Goal: Task Accomplishment & Management: Complete application form

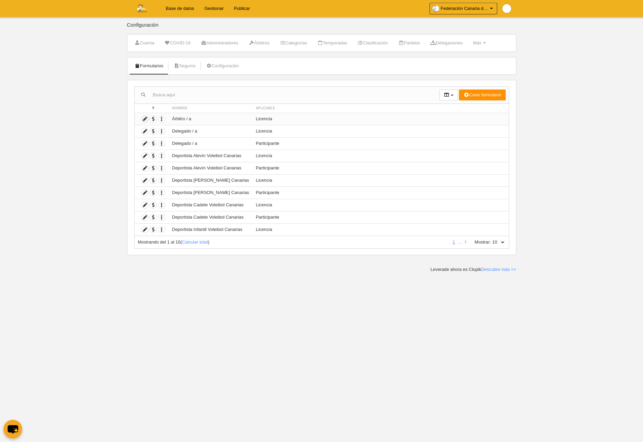
click at [145, 119] on icon at bounding box center [145, 119] width 6 height 6
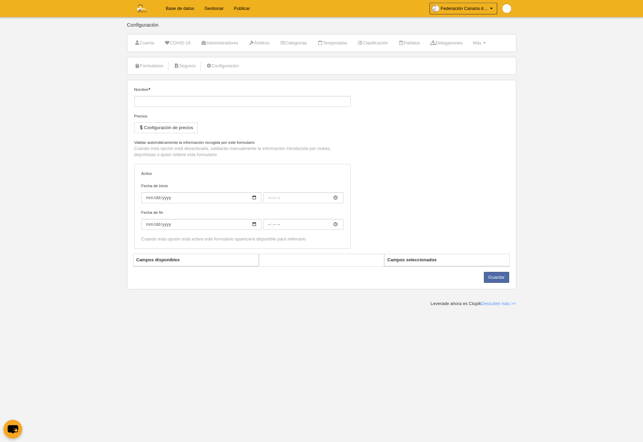
type input "Árbitro / a"
checkbox input "true"
select select "selected"
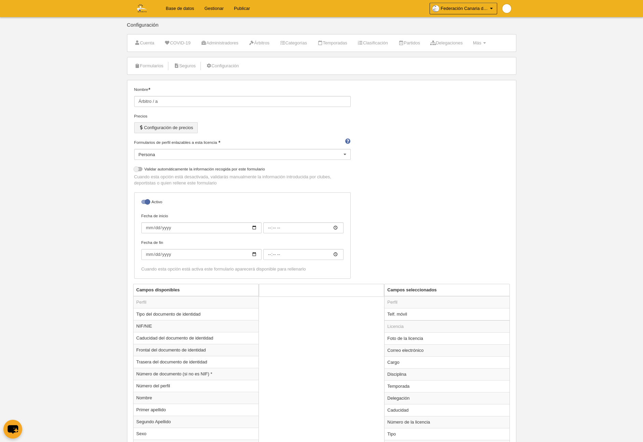
click at [161, 128] on button "Configuración de precios" at bounding box center [165, 127] width 63 height 11
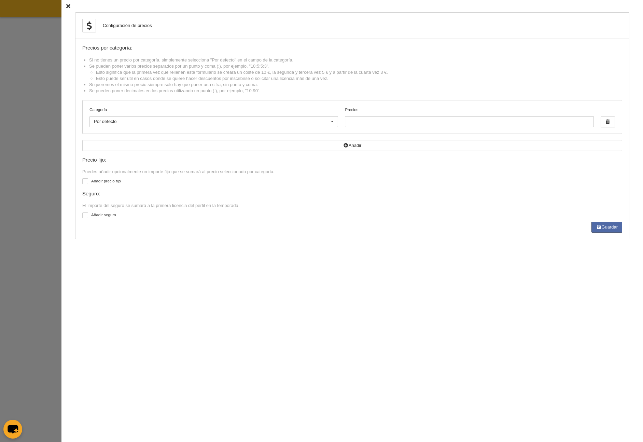
click at [70, 6] on icon at bounding box center [68, 6] width 4 height 4
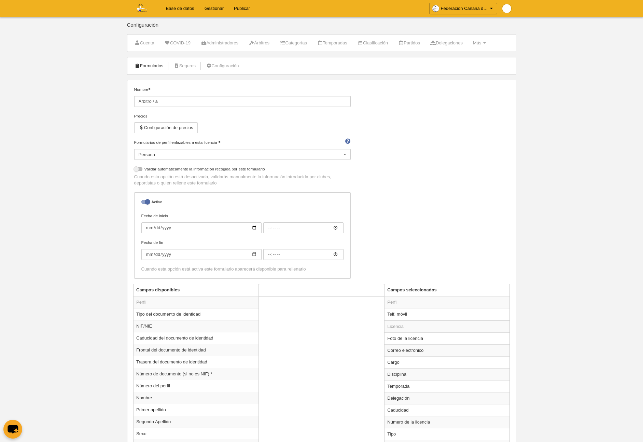
click at [150, 66] on link "Formularios" at bounding box center [149, 66] width 37 height 10
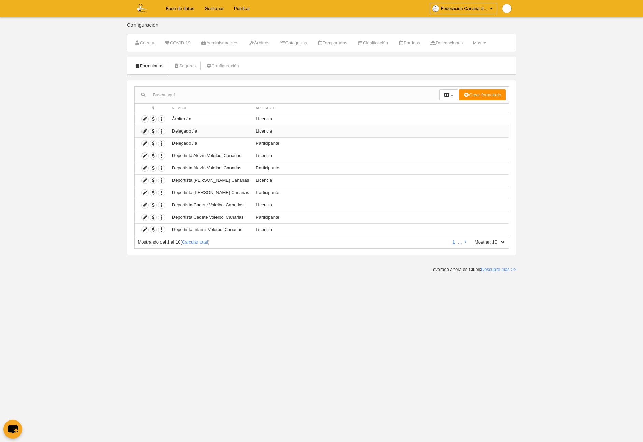
click at [144, 131] on icon at bounding box center [145, 131] width 6 height 6
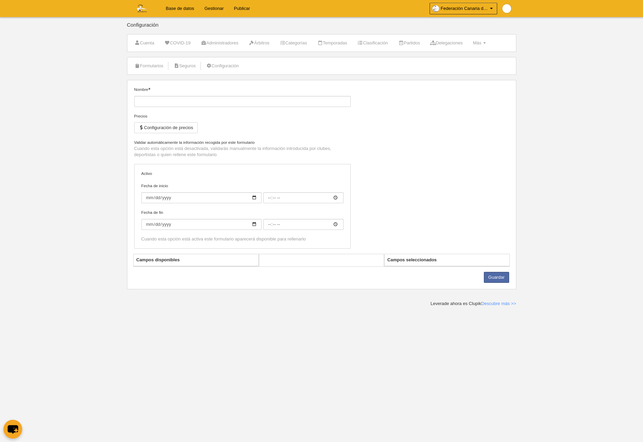
type input "Delegado / a"
checkbox input "true"
select select "selected"
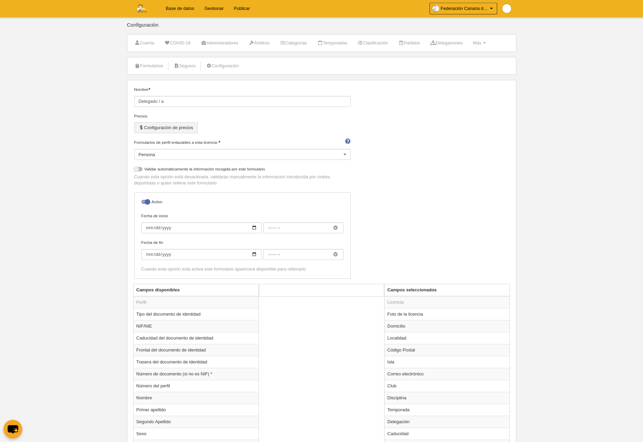
click at [166, 125] on button "Configuración de precios" at bounding box center [165, 127] width 63 height 11
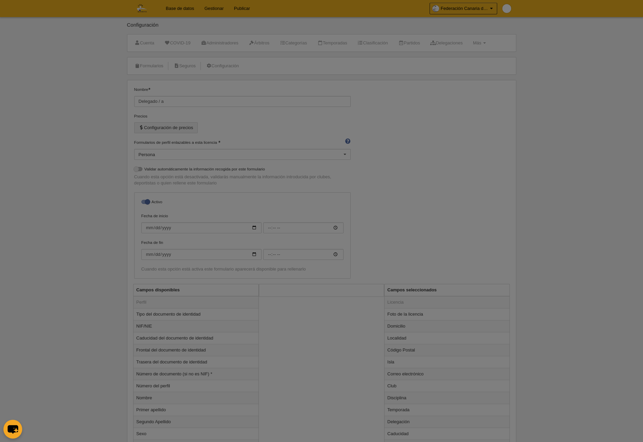
scroll to position [0, 0]
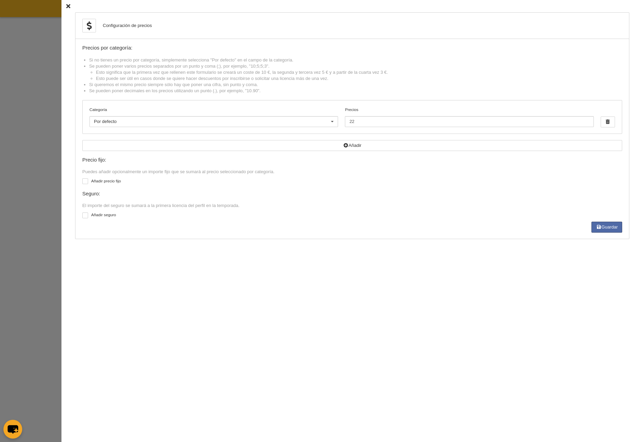
click at [67, 5] on icon at bounding box center [68, 6] width 4 height 4
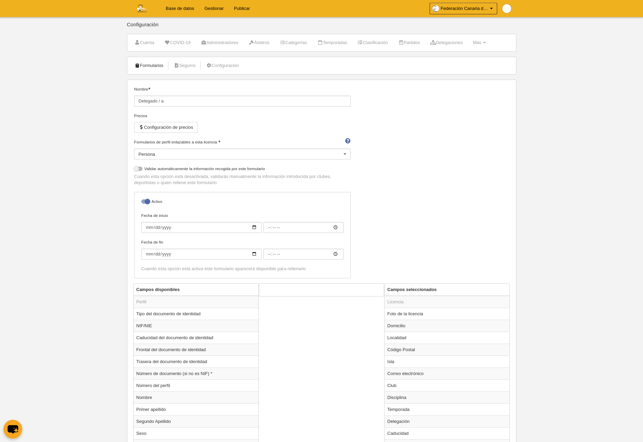
click at [152, 64] on link "Formularios" at bounding box center [149, 65] width 37 height 10
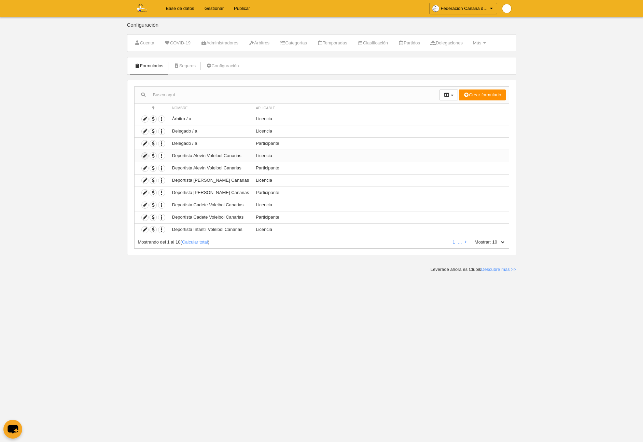
click at [145, 156] on icon at bounding box center [145, 156] width 6 height 6
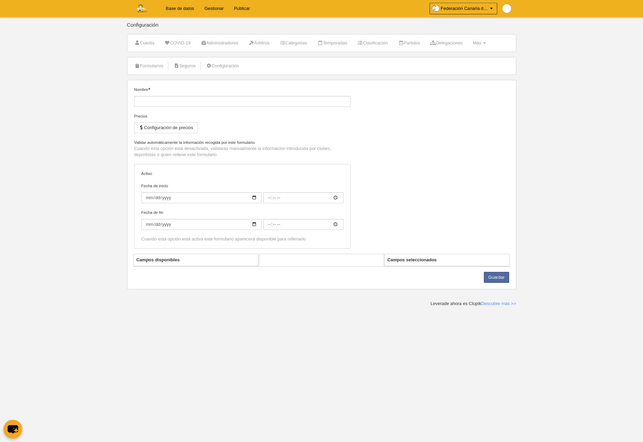
type input "Deportista Alevín Voleibol Canarias"
checkbox input "true"
select select "selected"
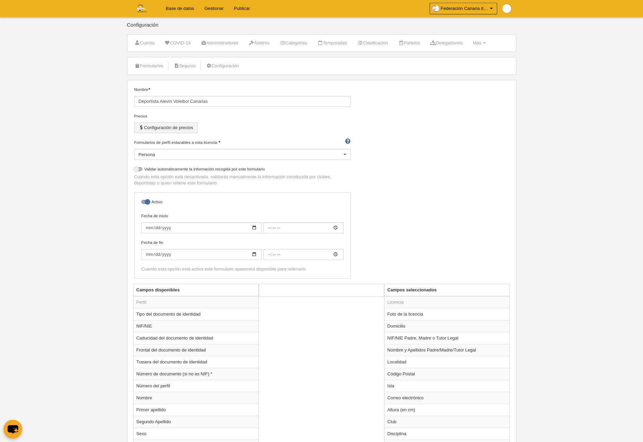
click at [164, 129] on button "Configuración de precios" at bounding box center [165, 127] width 63 height 11
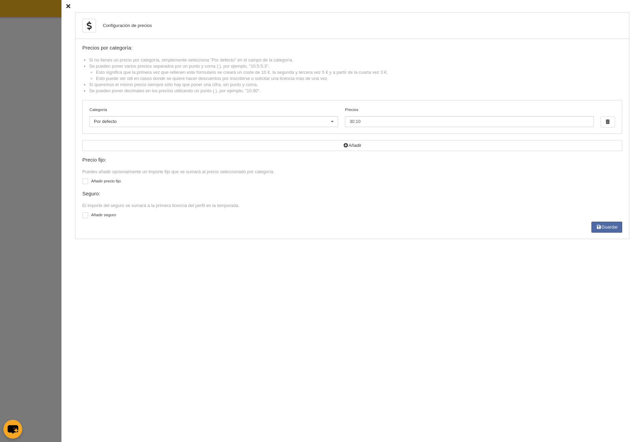
click at [69, 6] on icon at bounding box center [68, 6] width 4 height 4
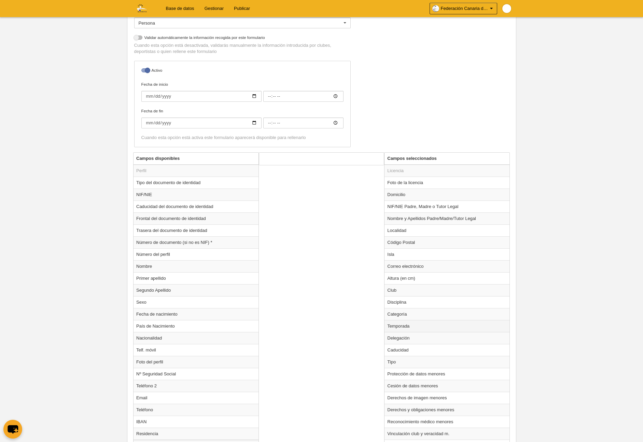
scroll to position [134, 0]
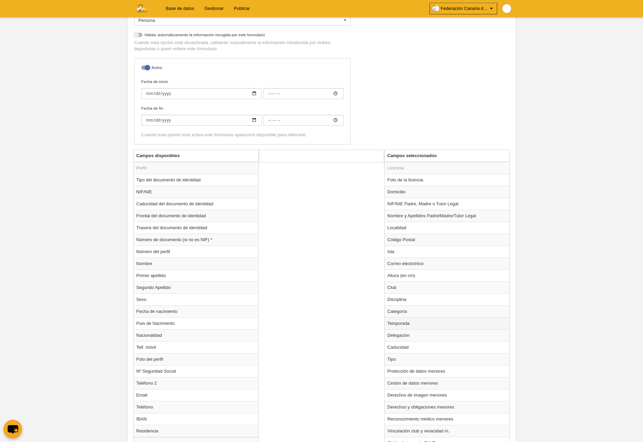
click at [404, 324] on td "Temporada" at bounding box center [446, 323] width 125 height 12
radio input "true"
select select "7648"
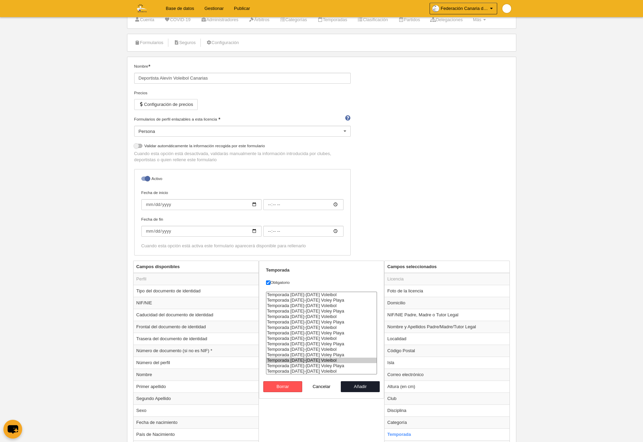
scroll to position [0, 0]
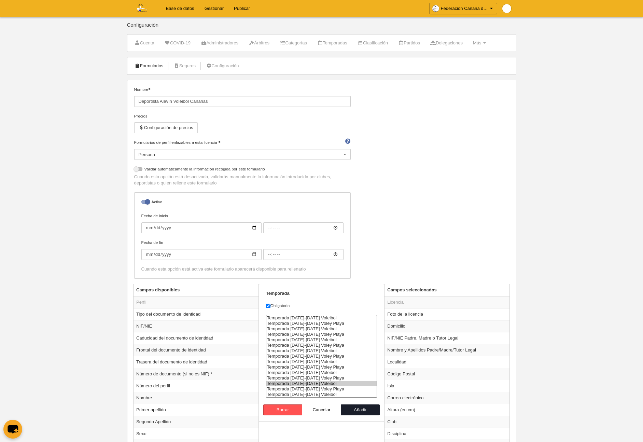
click at [146, 66] on link "Formularios" at bounding box center [149, 66] width 37 height 10
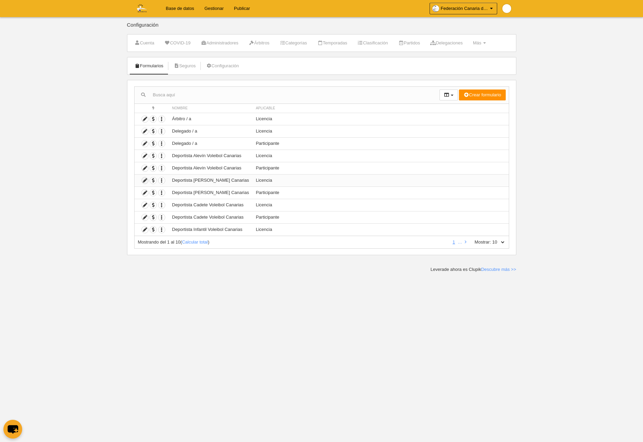
click at [143, 181] on icon at bounding box center [145, 180] width 6 height 6
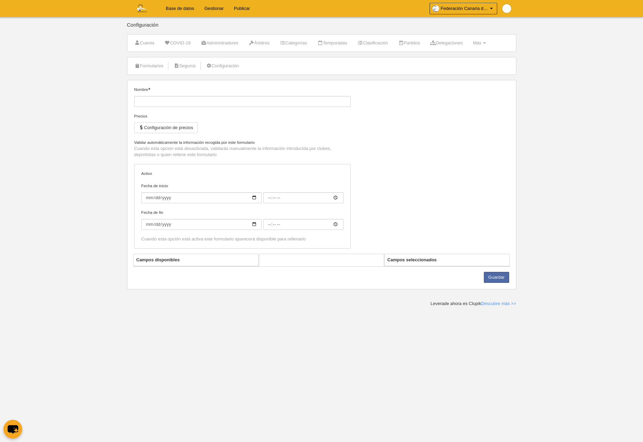
type input "Deportista [PERSON_NAME] Canarias"
checkbox input "true"
select select "selected"
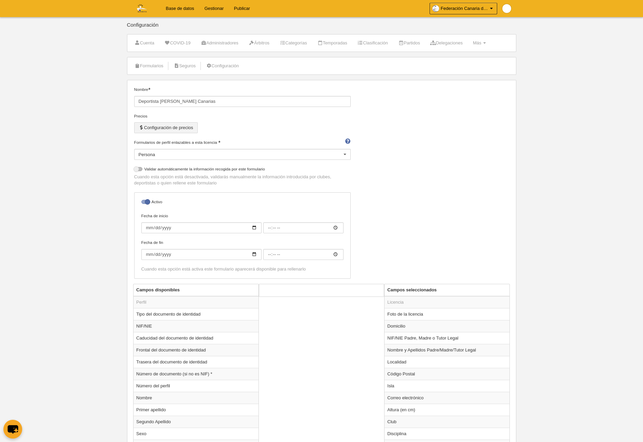
click at [163, 129] on button "Configuración de precios" at bounding box center [165, 127] width 63 height 11
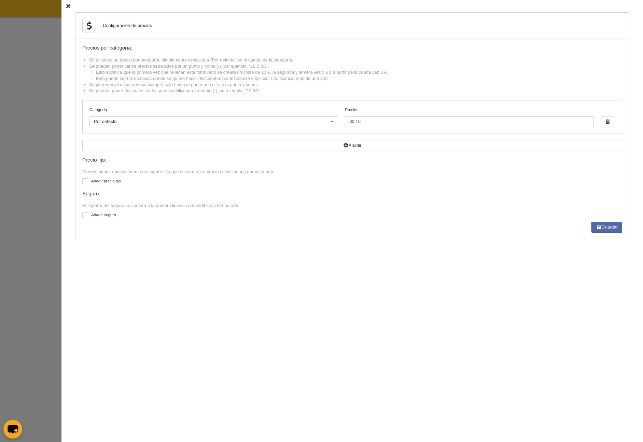
click at [67, 4] on icon at bounding box center [68, 6] width 4 height 4
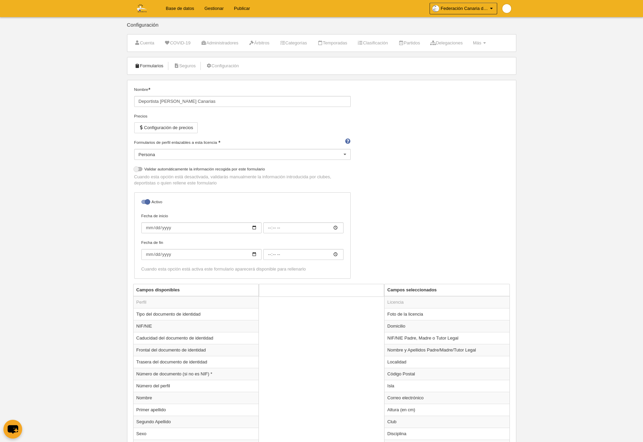
click at [149, 65] on link "Formularios" at bounding box center [149, 66] width 37 height 10
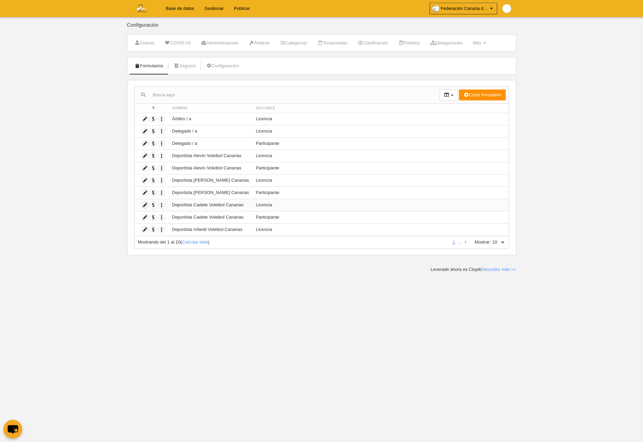
click at [144, 205] on icon at bounding box center [145, 205] width 6 height 6
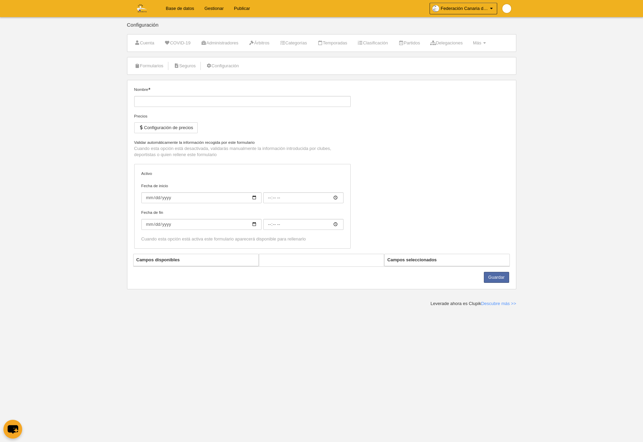
type input "Deportista Cadete Voleibol Canarias"
checkbox input "true"
select select "selected"
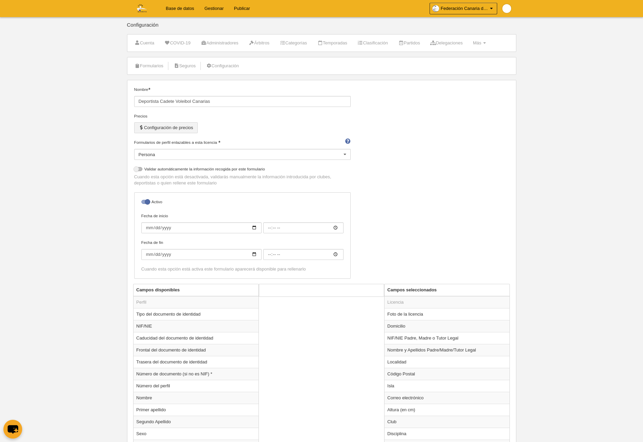
click at [161, 129] on button "Configuración de precios" at bounding box center [165, 127] width 63 height 11
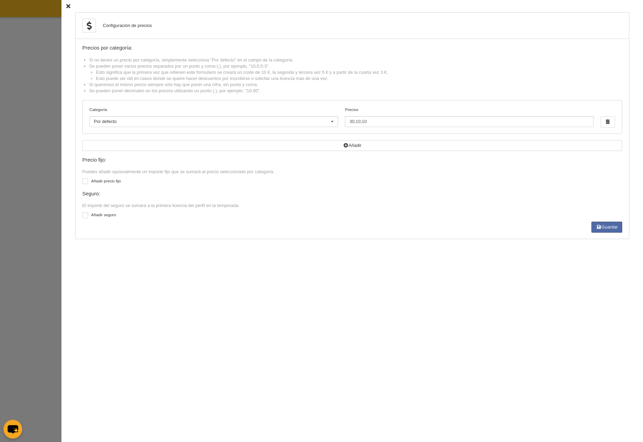
click at [69, 5] on icon at bounding box center [68, 6] width 4 height 4
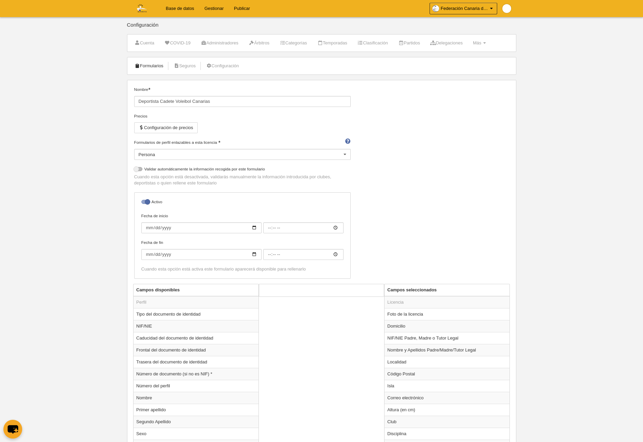
click at [149, 66] on link "Formularios" at bounding box center [149, 66] width 37 height 10
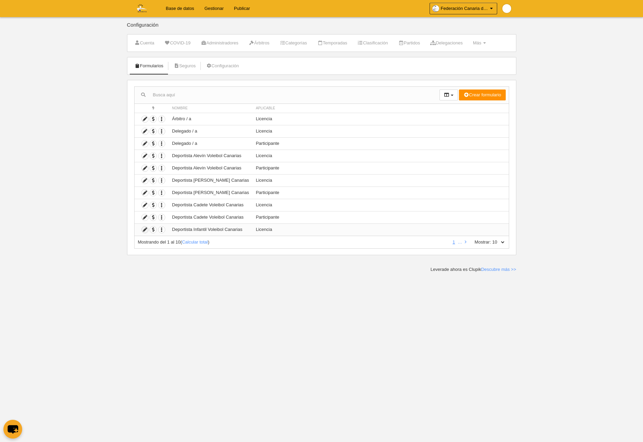
click at [146, 231] on icon at bounding box center [145, 229] width 6 height 6
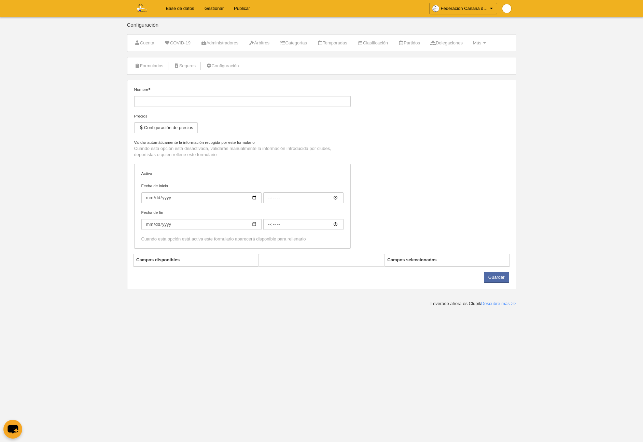
type input "Deportista Infantil Voleibol Canarias"
checkbox input "true"
select select "selected"
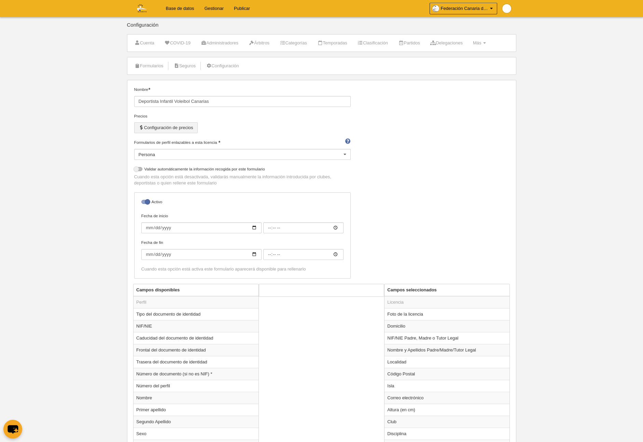
click at [171, 127] on button "Configuración de precios" at bounding box center [165, 127] width 63 height 11
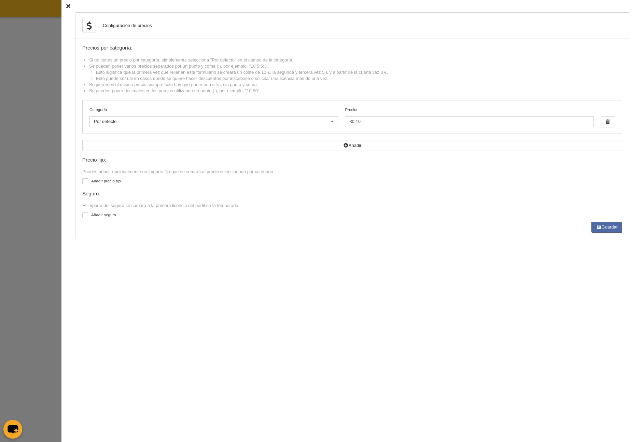
click at [69, 6] on icon at bounding box center [68, 6] width 4 height 4
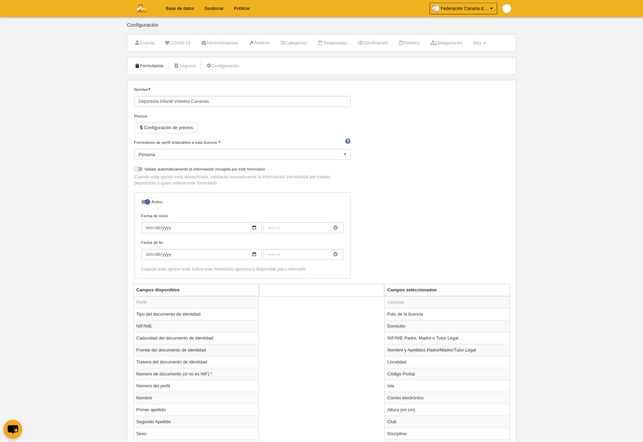
click at [147, 65] on link "Formularios" at bounding box center [149, 66] width 37 height 10
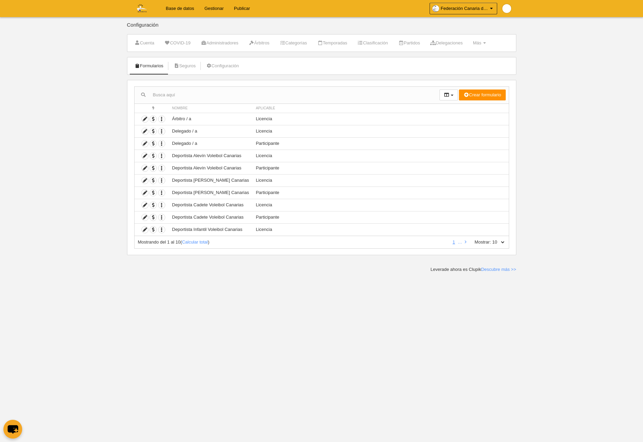
click at [498, 242] on select "10 25 50 100 500" at bounding box center [498, 242] width 14 height 6
select select "100"
click at [491, 239] on select "10 25 50 100 500" at bounding box center [498, 242] width 14 height 6
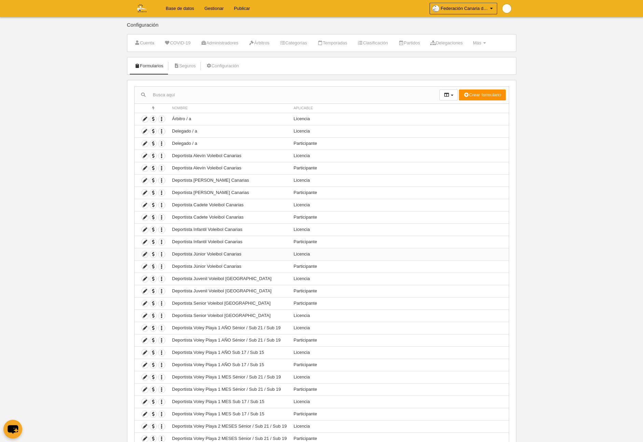
click at [144, 255] on icon at bounding box center [145, 254] width 6 height 6
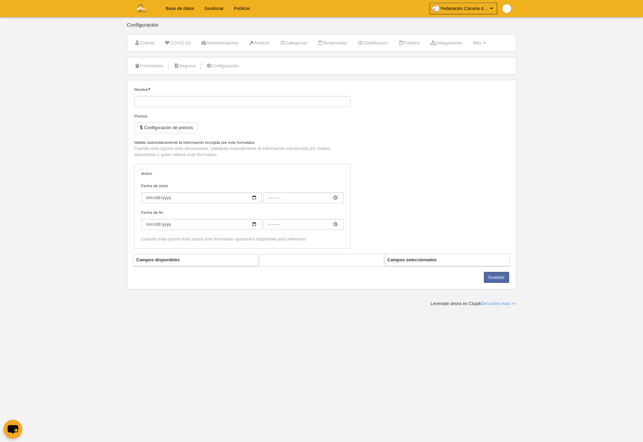
type input "Deportista Júnior Voleibol Canarias"
checkbox input "true"
select select "selected"
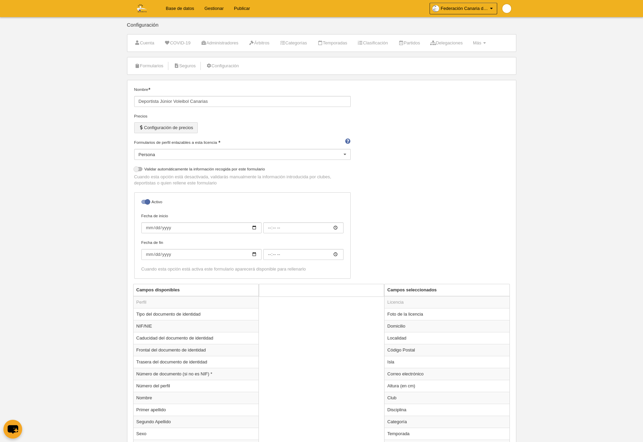
click at [161, 132] on button "Configuración de precios" at bounding box center [165, 127] width 63 height 11
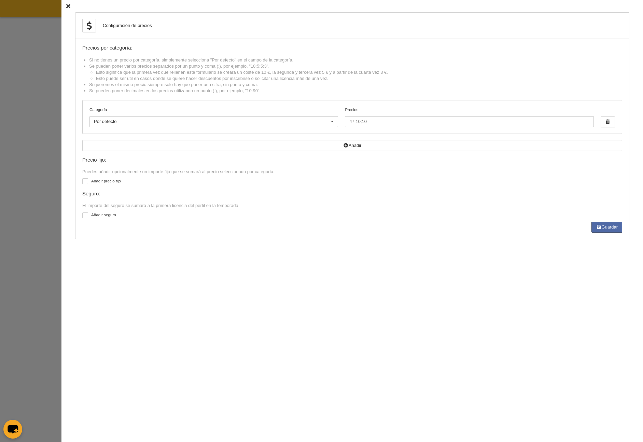
click at [68, 6] on icon at bounding box center [68, 6] width 4 height 4
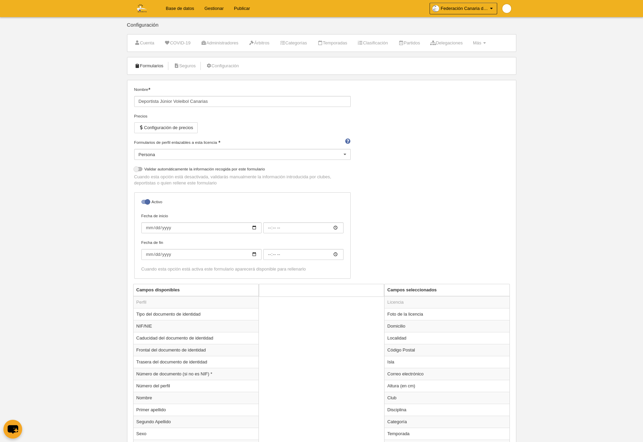
click at [154, 66] on link "Formularios" at bounding box center [149, 66] width 37 height 10
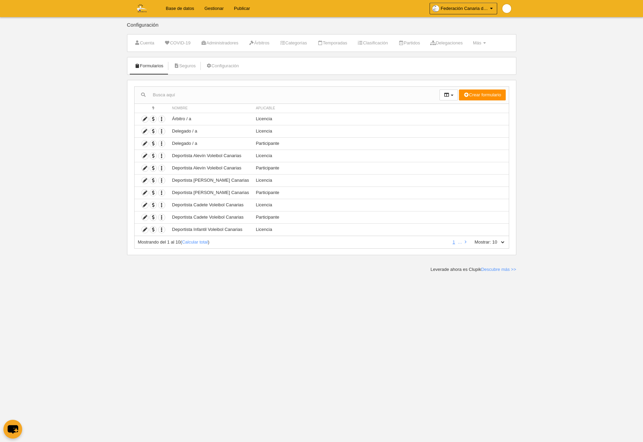
click at [499, 242] on select "10 25 50 100 500" at bounding box center [498, 242] width 14 height 6
select select "500"
click at [491, 239] on select "10 25 50 100 500" at bounding box center [498, 242] width 14 height 6
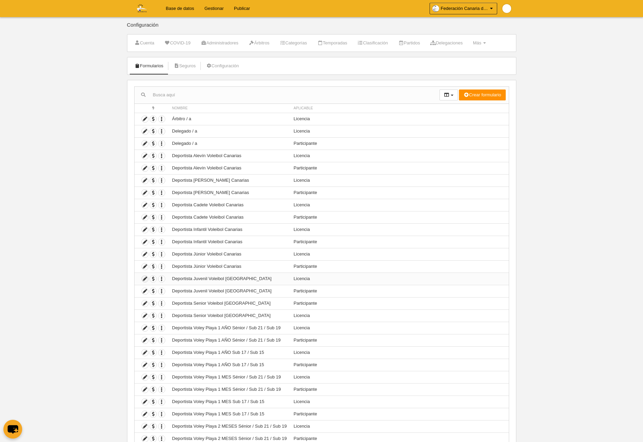
click at [143, 278] on icon at bounding box center [145, 278] width 6 height 6
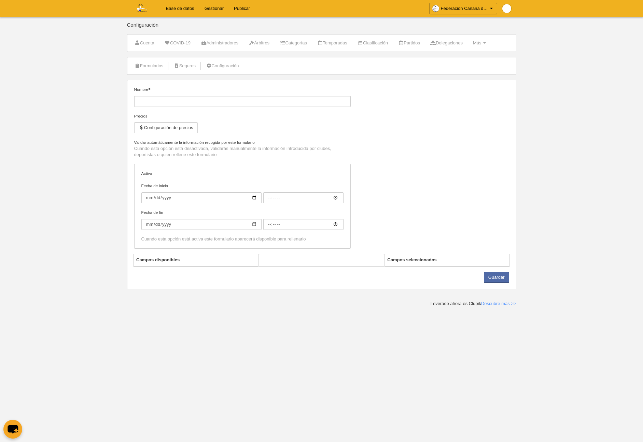
type input "Deportista Juvenil Voleibol [GEOGRAPHIC_DATA]"
checkbox input "true"
select select "selected"
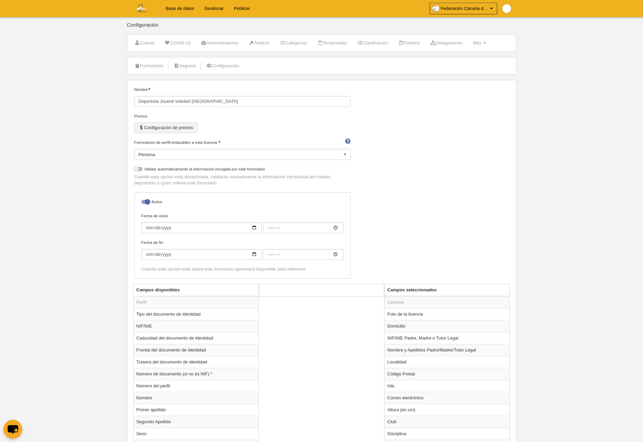
click at [171, 125] on button "Configuración de precios" at bounding box center [165, 127] width 63 height 11
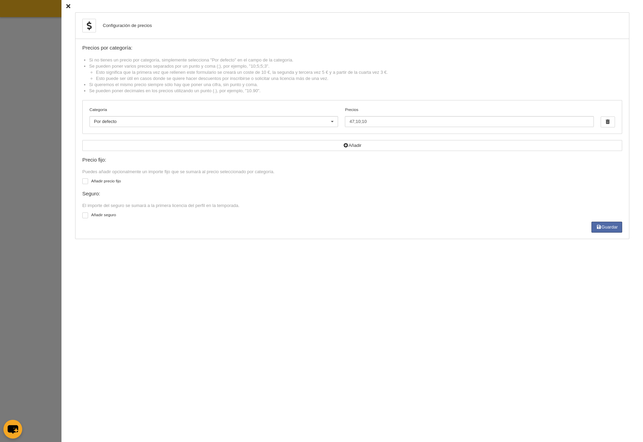
click at [69, 5] on icon at bounding box center [68, 6] width 4 height 4
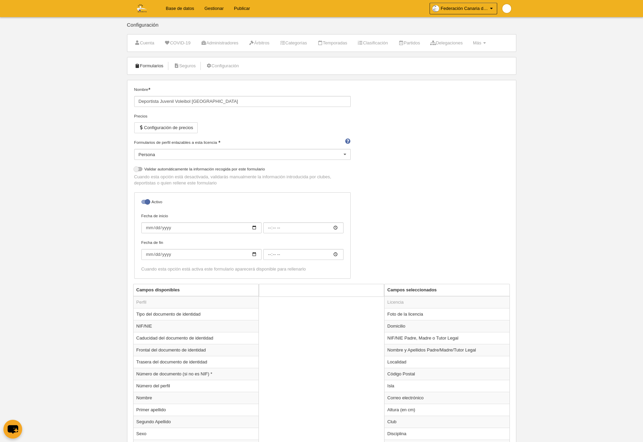
click at [148, 67] on link "Formularios" at bounding box center [149, 66] width 37 height 10
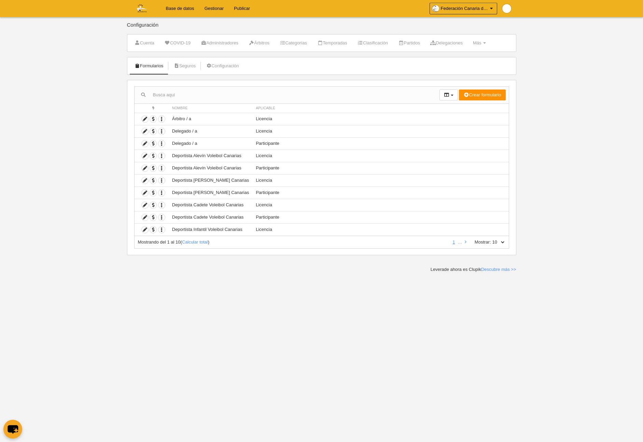
click at [493, 241] on select "10 25 50 100 500" at bounding box center [498, 242] width 14 height 6
select select "500"
click at [491, 239] on select "10 25 50 100 500" at bounding box center [498, 242] width 14 height 6
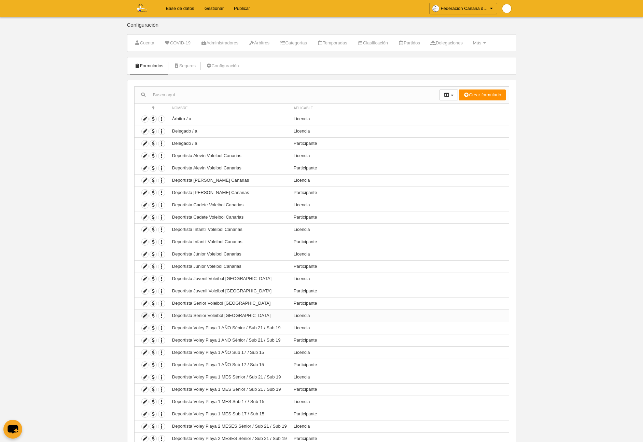
click at [143, 316] on icon at bounding box center [145, 315] width 6 height 6
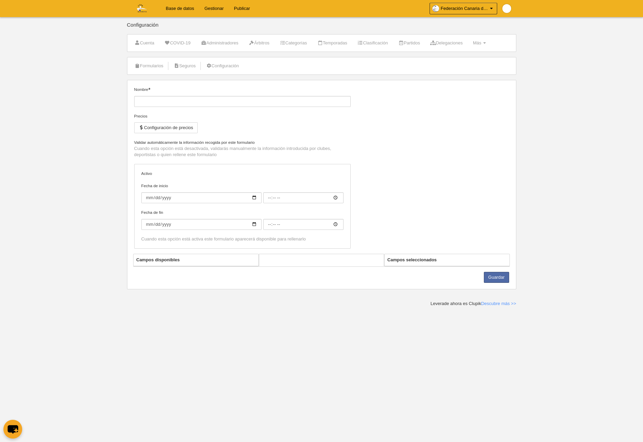
type input "Deportista Senior Voleibol [GEOGRAPHIC_DATA]"
checkbox input "true"
select select "selected"
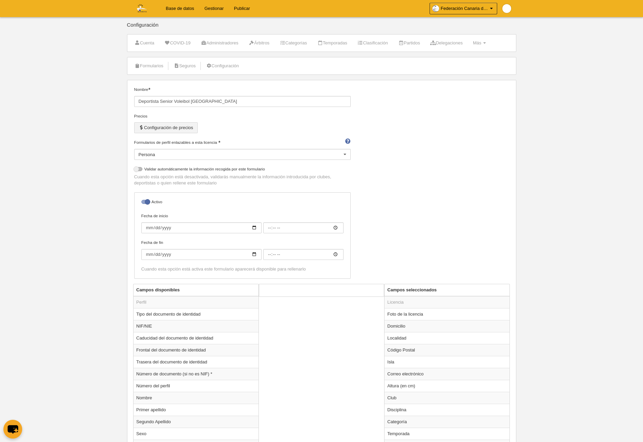
click at [151, 127] on button "Configuración de precios" at bounding box center [165, 127] width 63 height 11
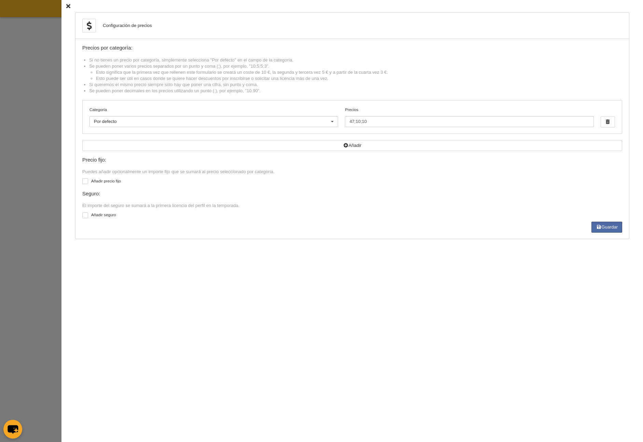
click at [68, 6] on icon at bounding box center [68, 6] width 4 height 4
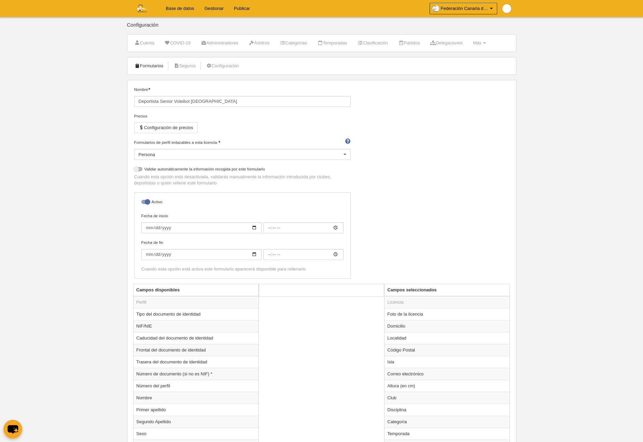
click at [151, 66] on link "Formularios" at bounding box center [149, 66] width 37 height 10
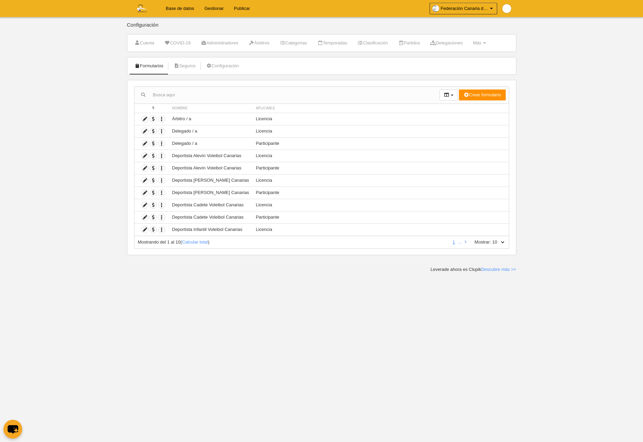
click at [501, 243] on select "10 25 50 100 500" at bounding box center [498, 242] width 14 height 6
select select "500"
click at [491, 239] on select "10 25 50 100 500" at bounding box center [498, 242] width 14 height 6
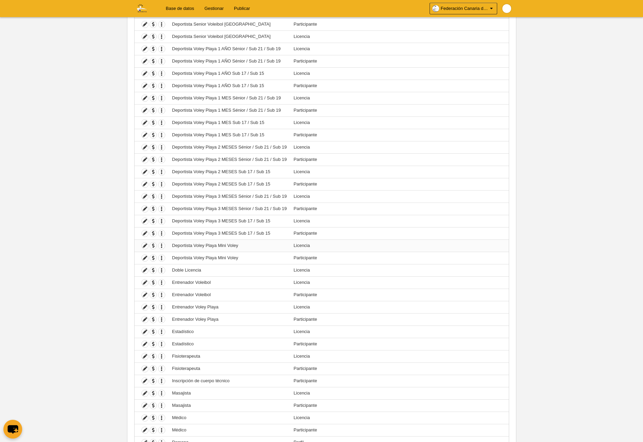
scroll to position [287, 0]
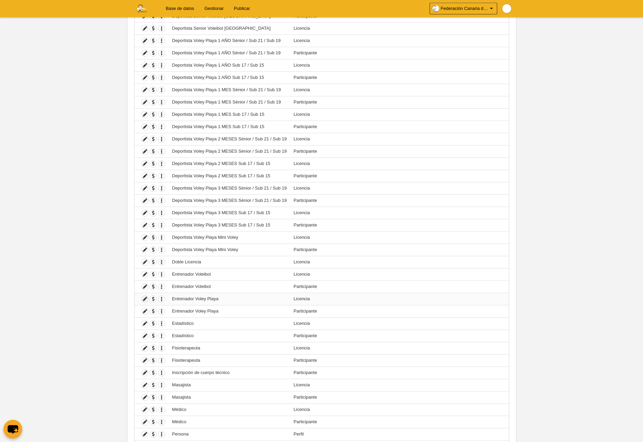
click at [144, 298] on icon at bounding box center [145, 299] width 6 height 6
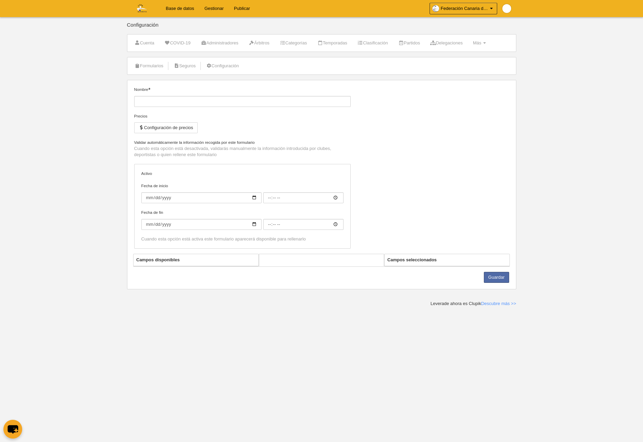
type input "Entrenador Voley Playa"
checkbox input "true"
select select "selected"
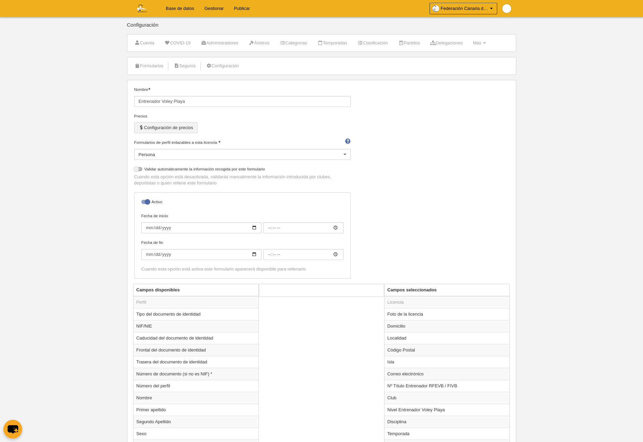
click at [180, 128] on button "Configuración de precios" at bounding box center [165, 127] width 63 height 11
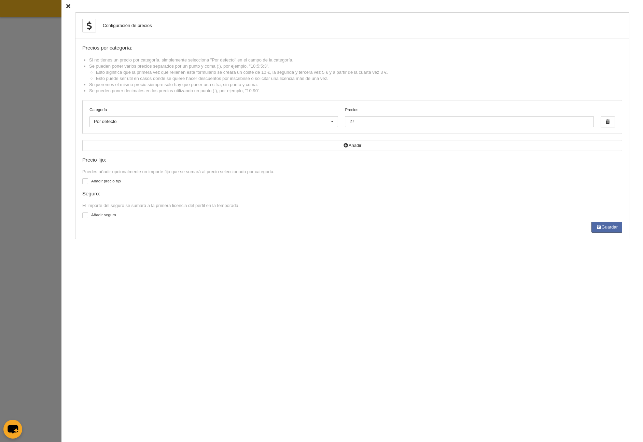
click at [69, 5] on icon at bounding box center [68, 6] width 4 height 4
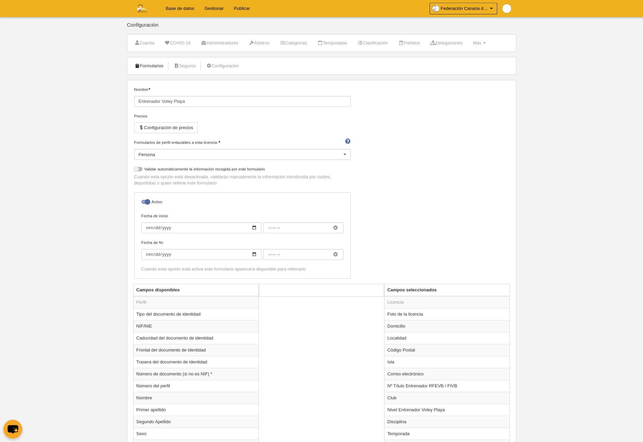
click at [152, 66] on link "Formularios" at bounding box center [149, 66] width 37 height 10
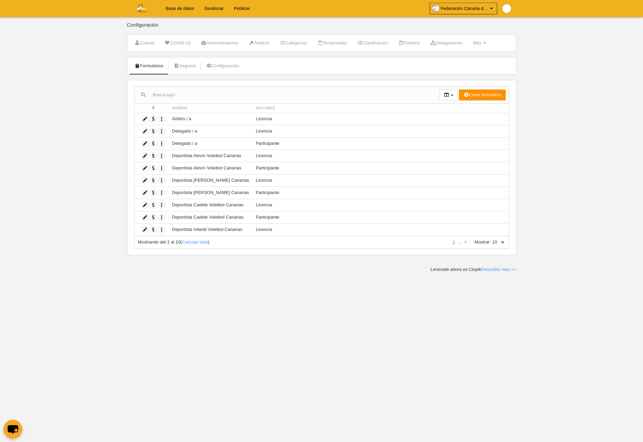
click at [503, 241] on select "10 25 50 100 500" at bounding box center [498, 242] width 14 height 6
select select "500"
click at [491, 239] on select "10 25 50 100 500" at bounding box center [498, 242] width 14 height 6
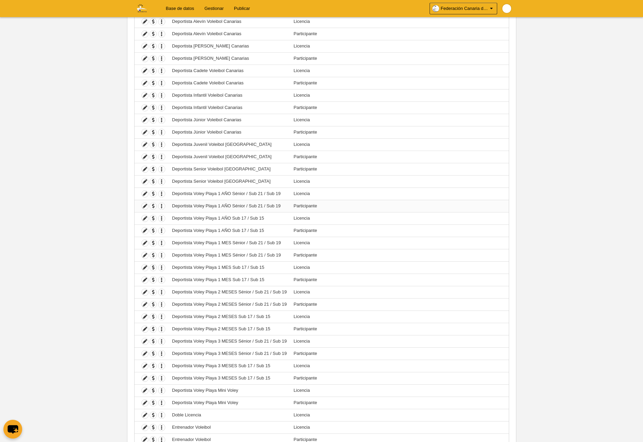
scroll to position [136, 0]
click at [144, 191] on icon at bounding box center [145, 191] width 6 height 6
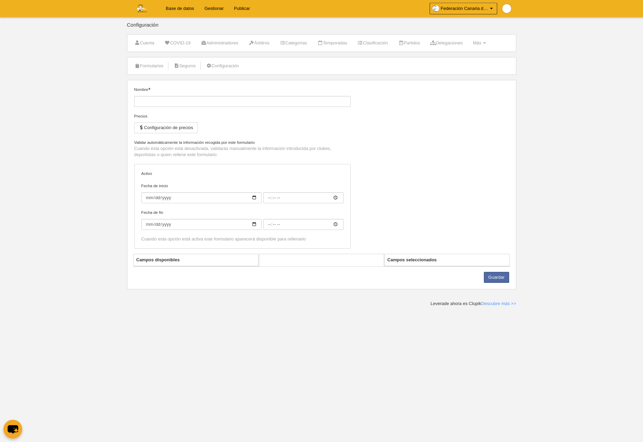
type input "Deportista Voley Playa 1 AÑO Sénior / Sub 21 / Sub 19"
checkbox input "true"
select select "selected"
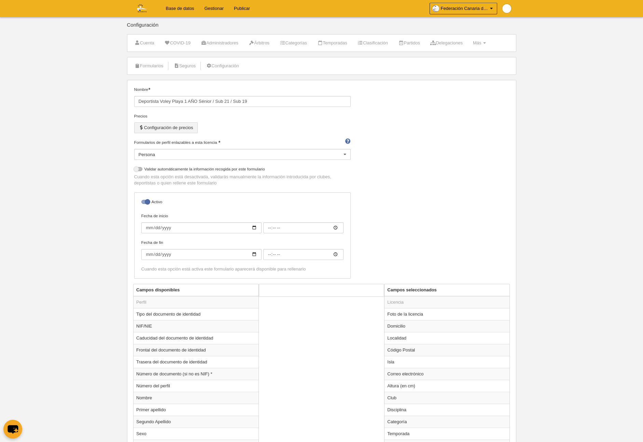
click at [175, 128] on button "Configuración de precios" at bounding box center [165, 127] width 63 height 11
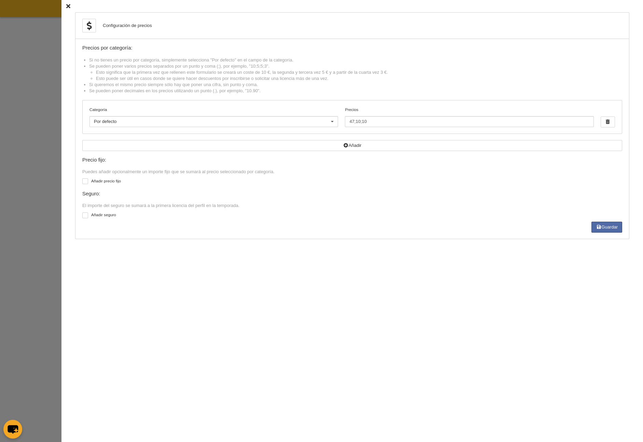
click at [69, 4] on icon at bounding box center [68, 6] width 4 height 4
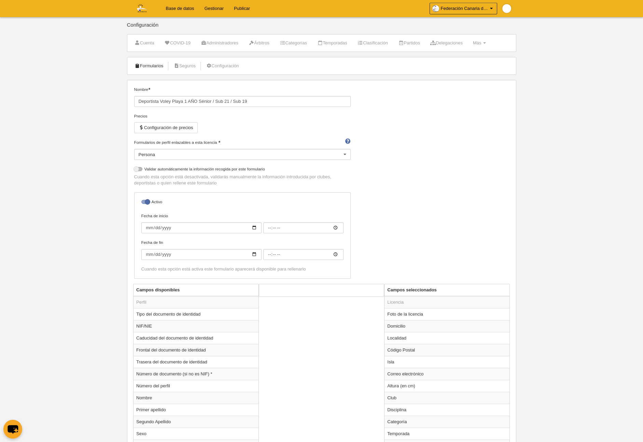
click at [155, 64] on link "Formularios" at bounding box center [149, 66] width 37 height 10
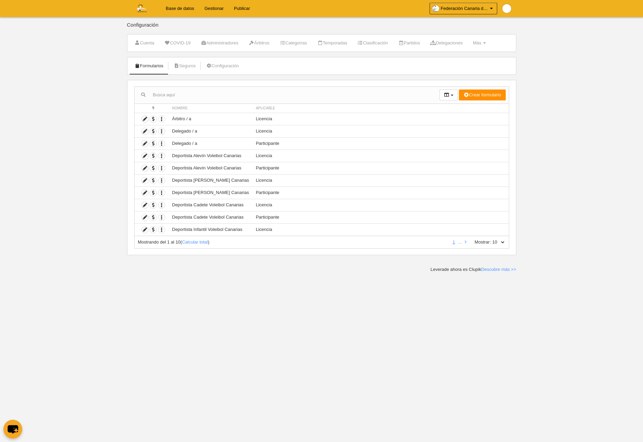
click at [502, 240] on select "10 25 50 100 500" at bounding box center [498, 242] width 14 height 6
select select "500"
click at [491, 239] on select "10 25 50 100 500" at bounding box center [498, 242] width 14 height 6
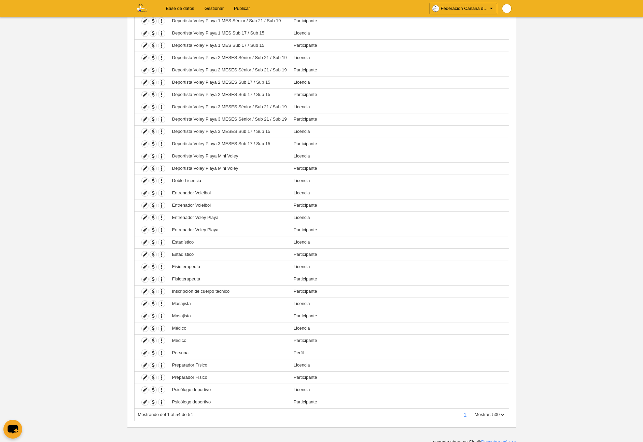
scroll to position [371, 0]
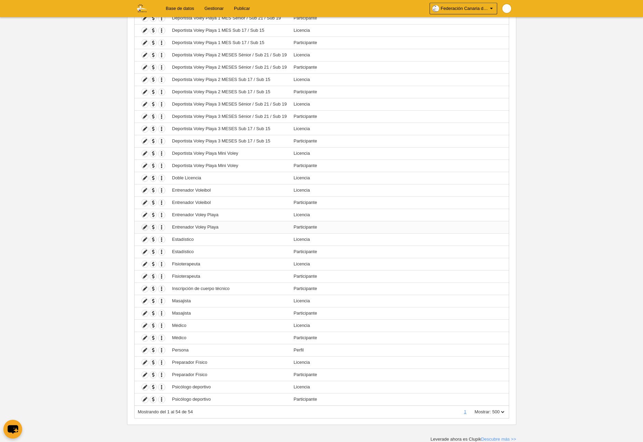
click at [144, 229] on icon at bounding box center [145, 227] width 6 height 6
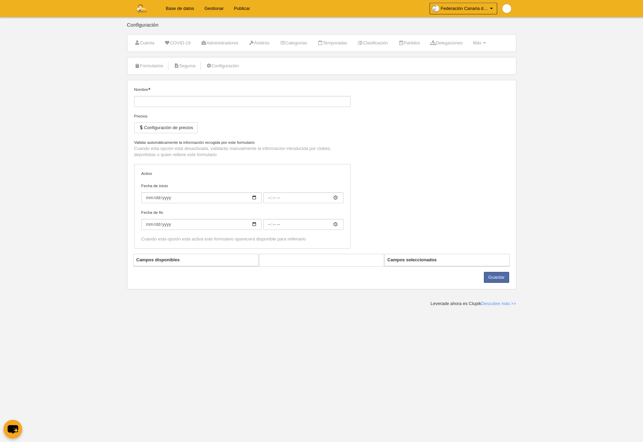
type input "Entrenador Voley Playa"
checkbox input "true"
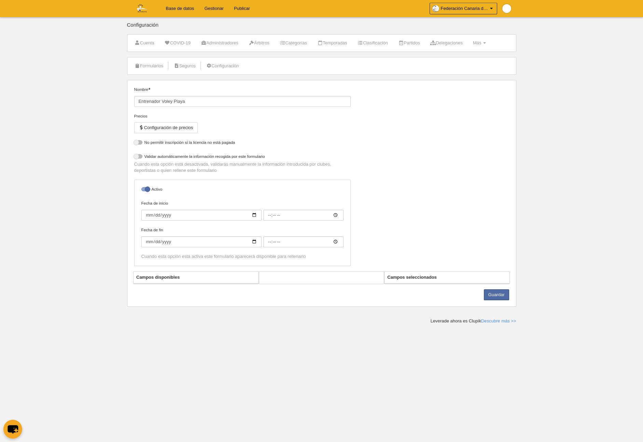
select select "selected"
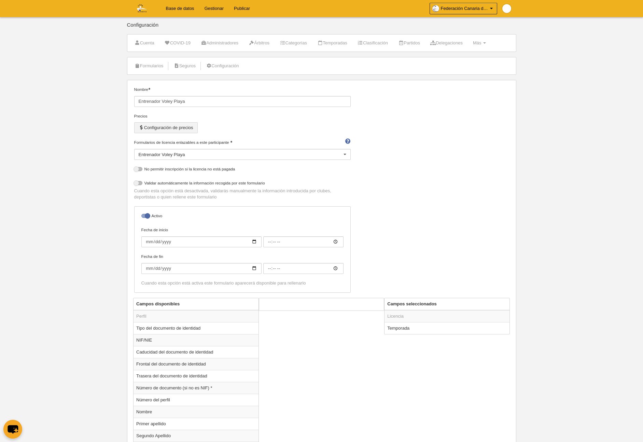
click at [182, 131] on button "Configuración de precios" at bounding box center [165, 127] width 63 height 11
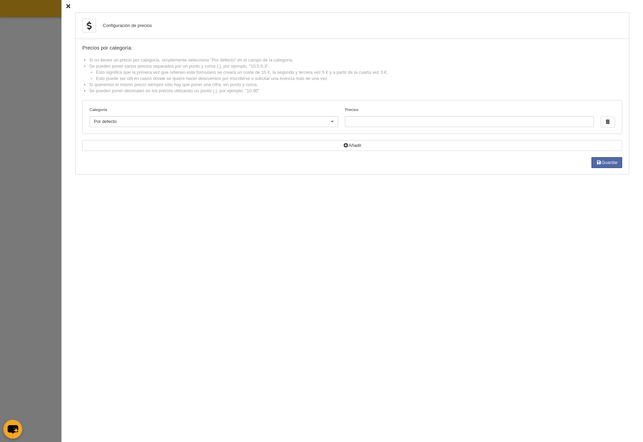
click at [67, 5] on icon at bounding box center [68, 6] width 4 height 4
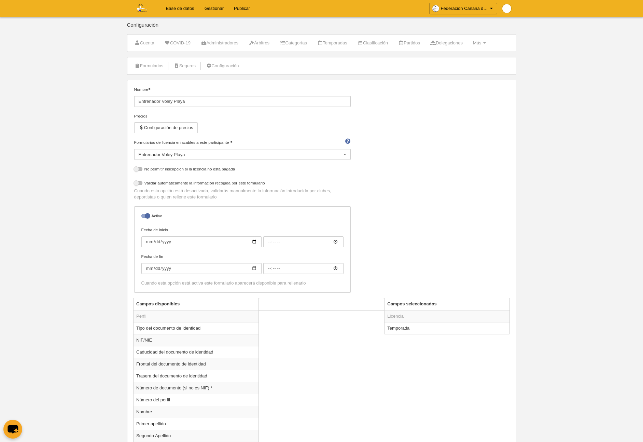
scroll to position [2, 0]
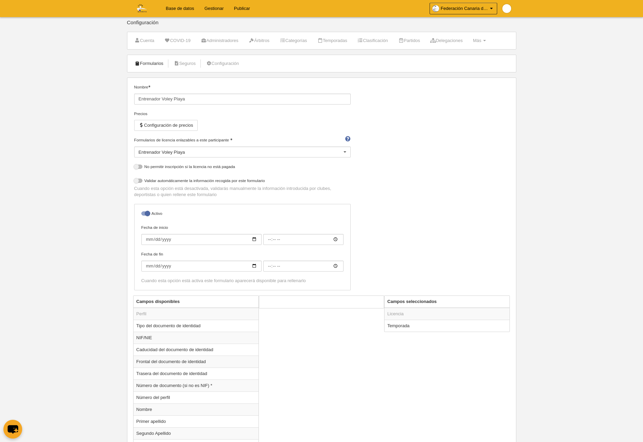
click at [152, 63] on link "Formularios" at bounding box center [149, 63] width 37 height 10
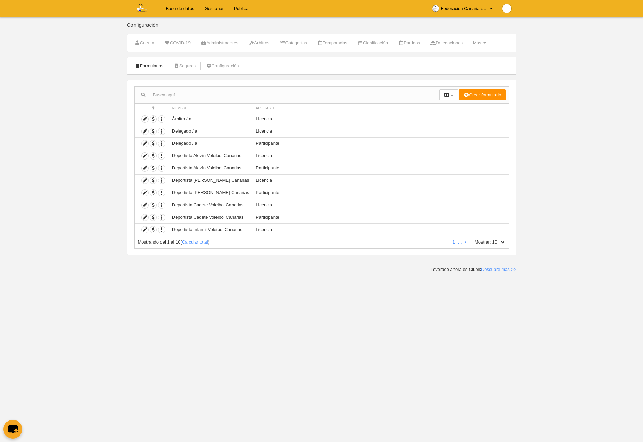
click at [500, 242] on select "10 25 50 100 500" at bounding box center [498, 242] width 14 height 6
select select "500"
click at [491, 239] on select "10 25 50 100 500" at bounding box center [498, 242] width 14 height 6
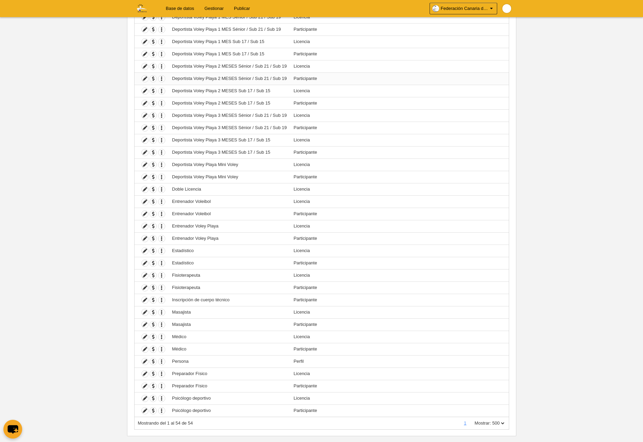
scroll to position [360, 0]
click at [146, 226] on icon at bounding box center [145, 225] width 6 height 6
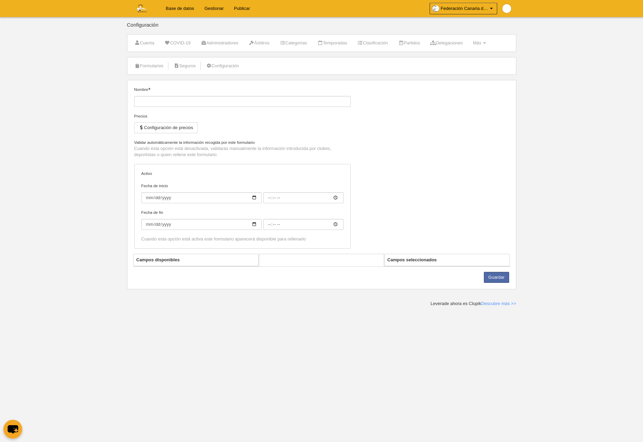
type input "Entrenador Voley Playa"
checkbox input "true"
select select "selected"
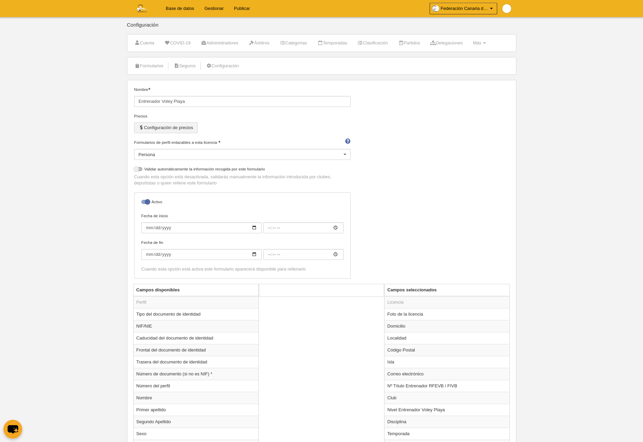
click at [169, 133] on div "Precios Configuración de precios" at bounding box center [242, 126] width 216 height 26
click at [172, 129] on button "Configuración de precios" at bounding box center [165, 127] width 63 height 11
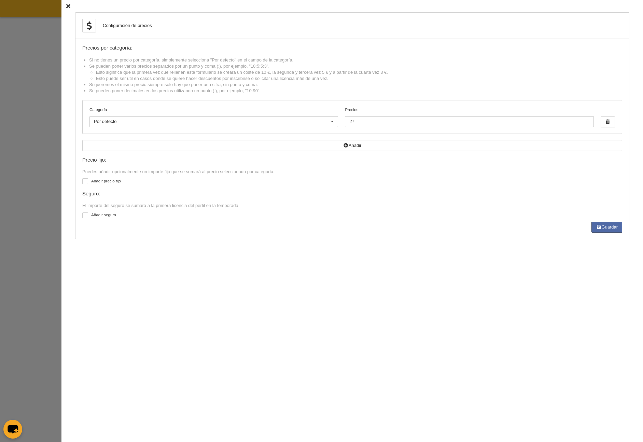
click at [69, 6] on icon at bounding box center [68, 6] width 4 height 4
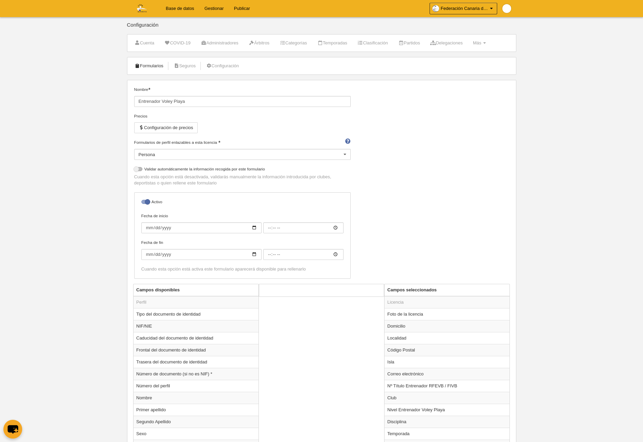
click at [146, 66] on link "Formularios" at bounding box center [149, 66] width 37 height 10
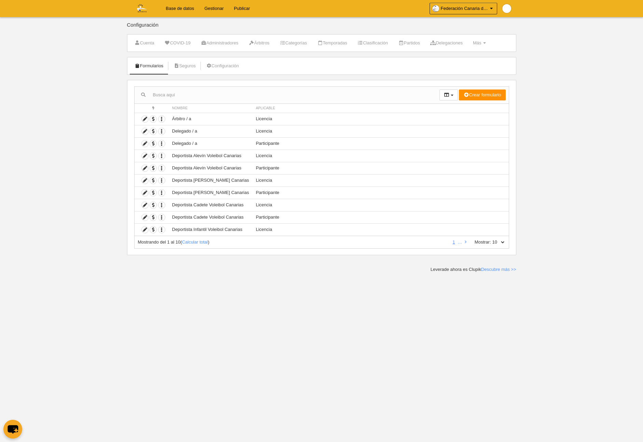
click at [502, 243] on select "10 25 50 100 500" at bounding box center [498, 242] width 14 height 6
select select "500"
click at [491, 239] on select "10 25 50 100 500" at bounding box center [498, 242] width 14 height 6
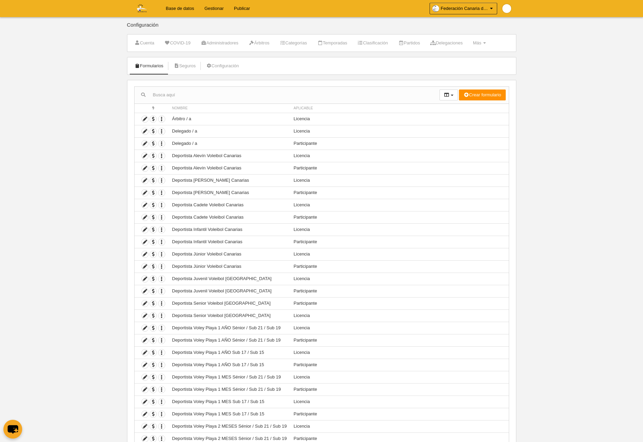
click at [178, 8] on link "Base de datos" at bounding box center [180, 8] width 39 height 17
